Goal: Check status: Check status

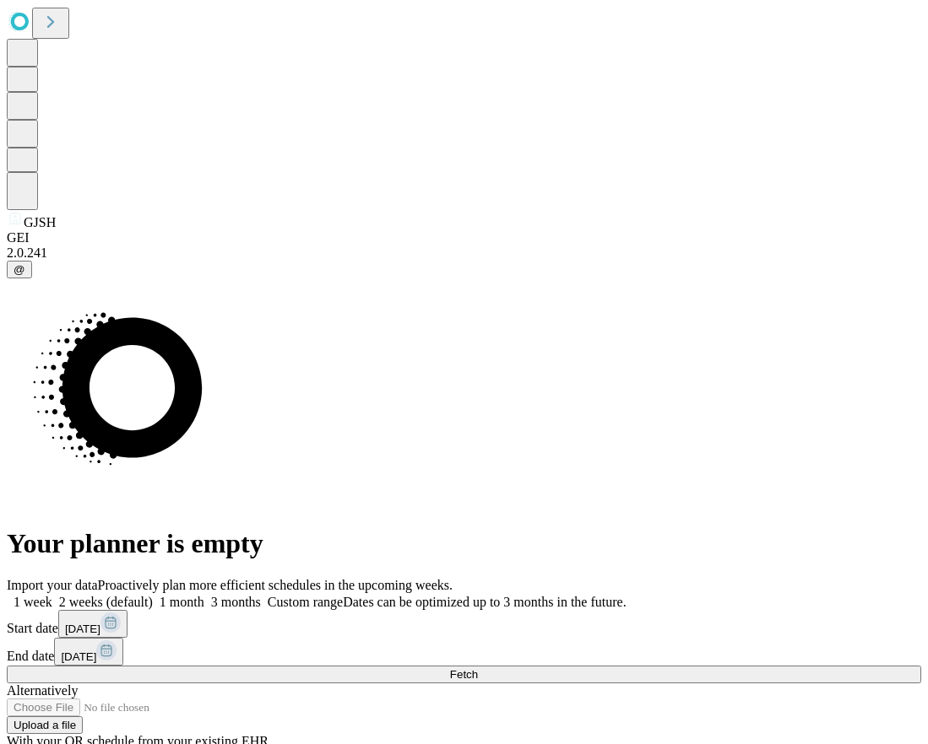
click at [478, 668] on span "Fetch" at bounding box center [464, 674] width 28 height 13
